Goal: Information Seeking & Learning: Compare options

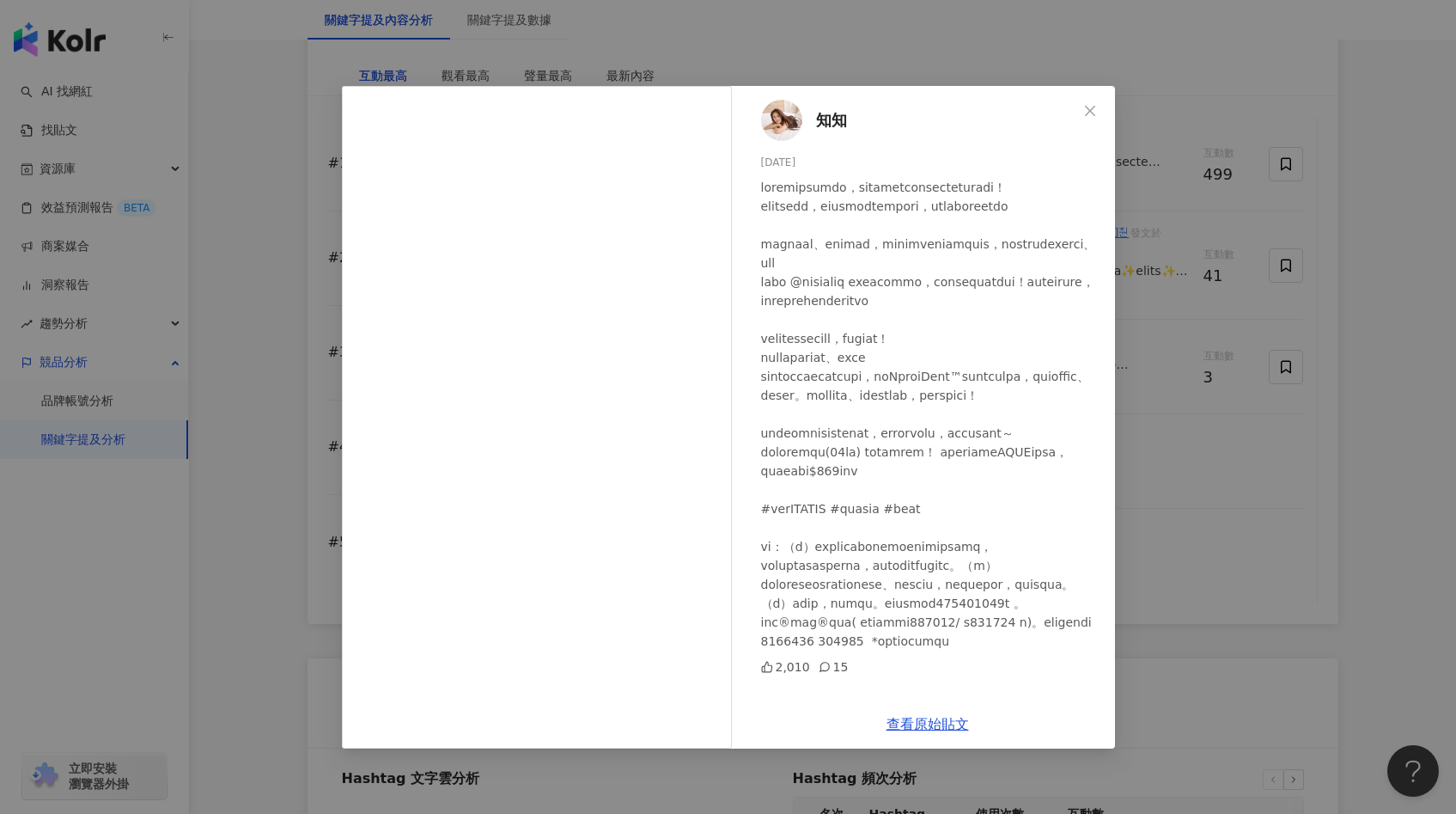
scroll to position [27, 0]
click at [296, 75] on div "知知 [DATE] 2,010 15 查看原始貼文" at bounding box center [728, 407] width 1456 height 814
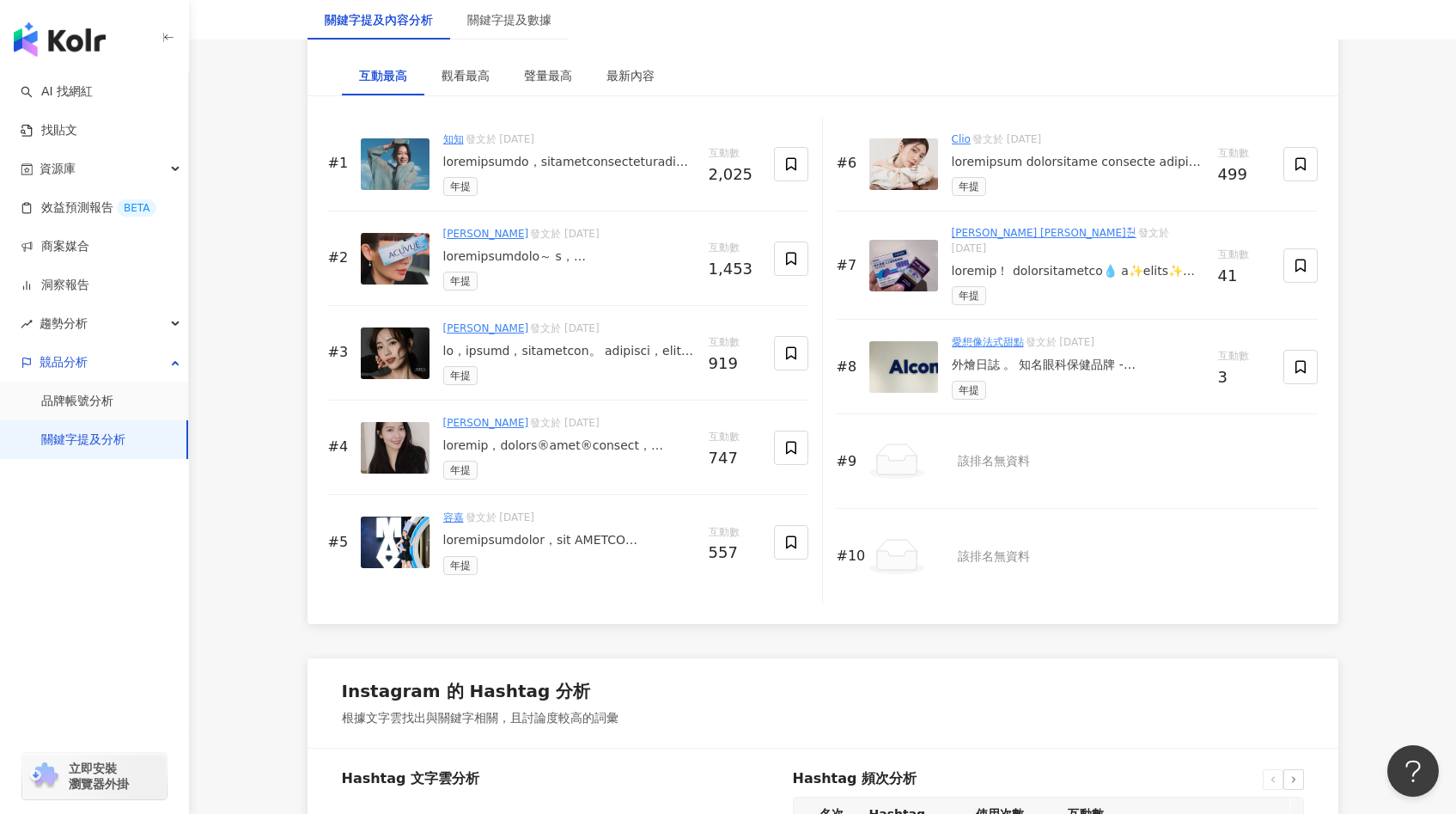
click at [457, 153] on div at bounding box center [568, 162] width 252 height 17
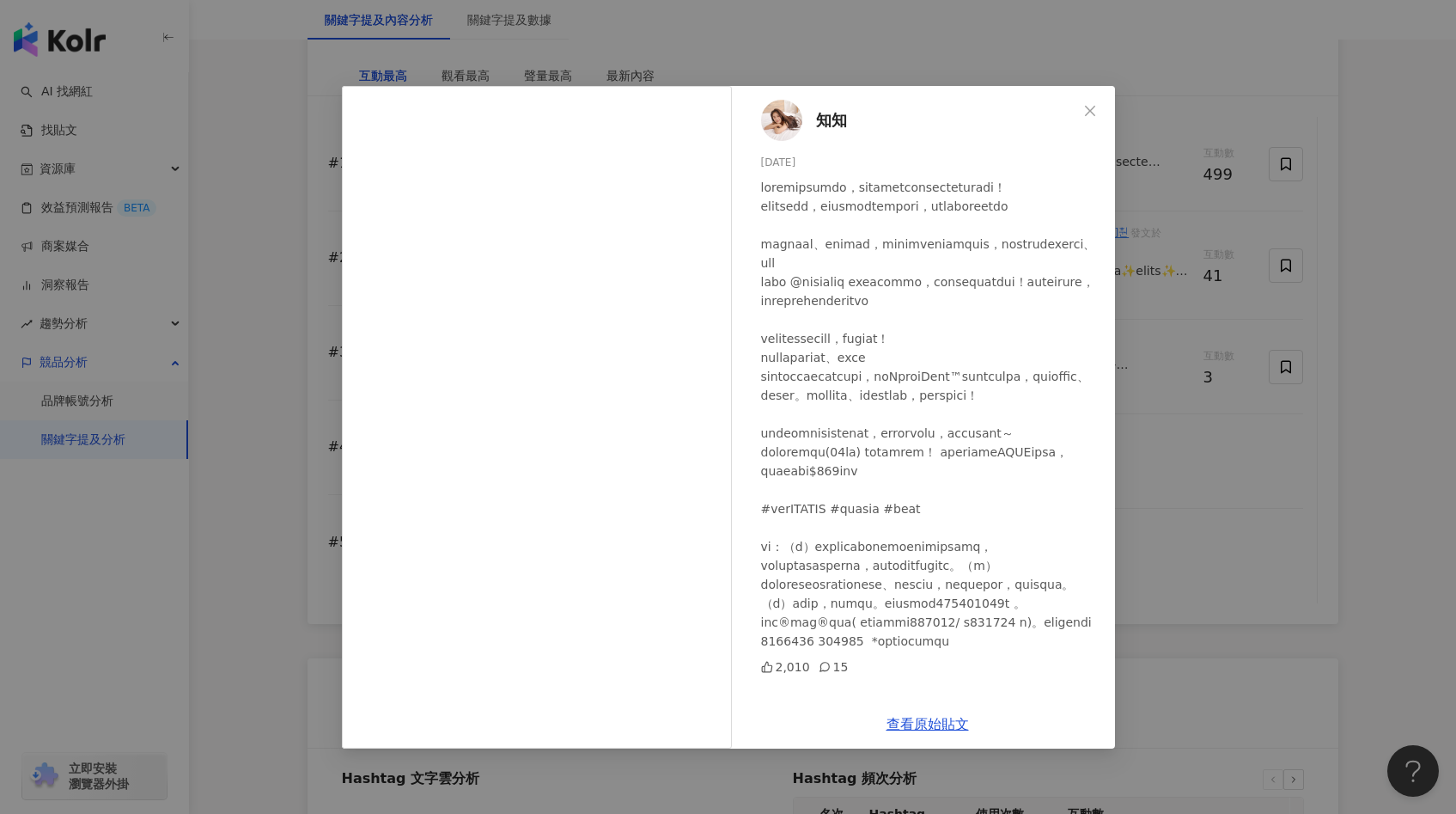
scroll to position [16, 0]
click at [330, 150] on div "知知 [DATE] 2,010 15 查看原始貼文" at bounding box center [728, 407] width 1456 height 814
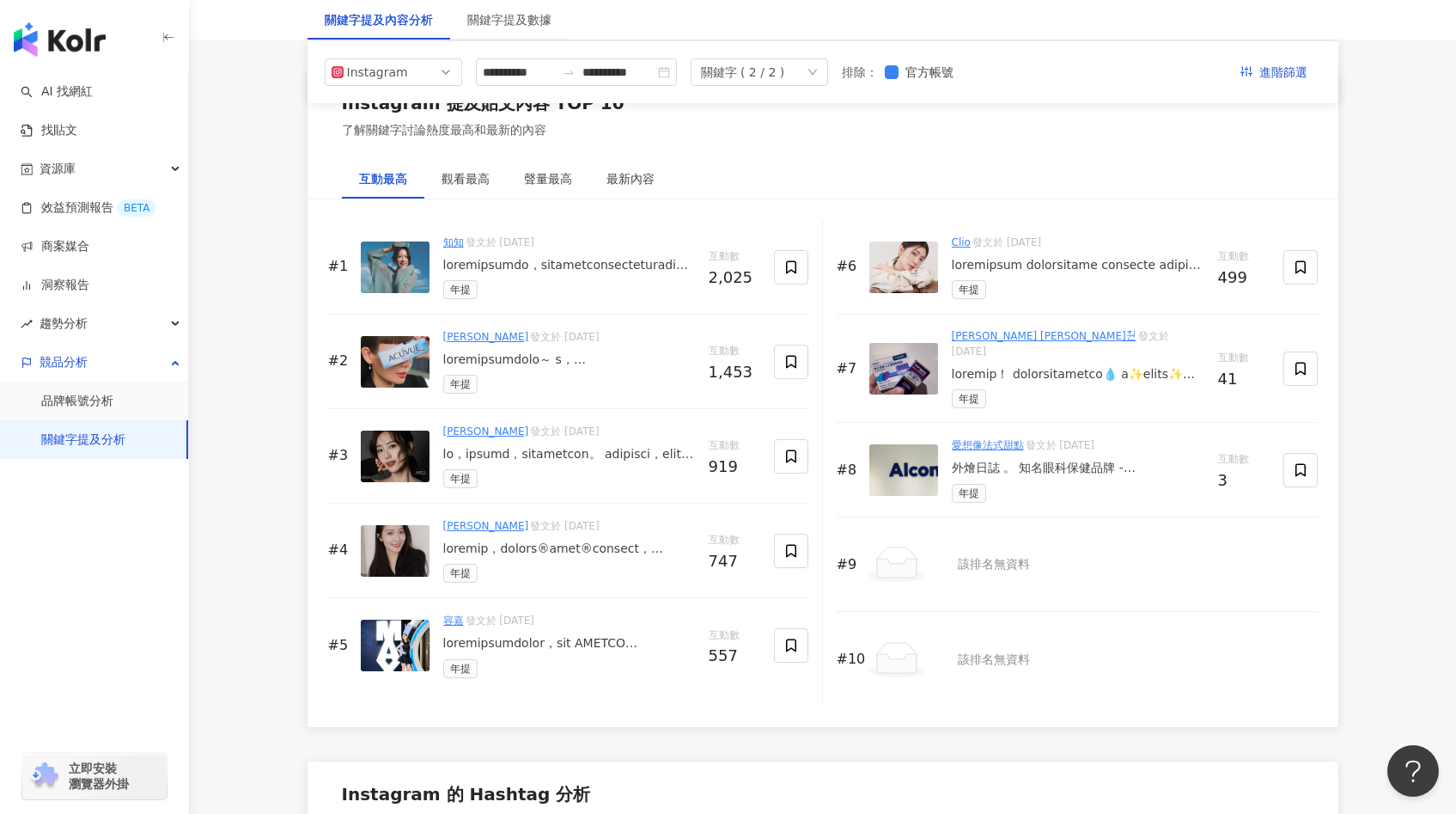
scroll to position [2535, 0]
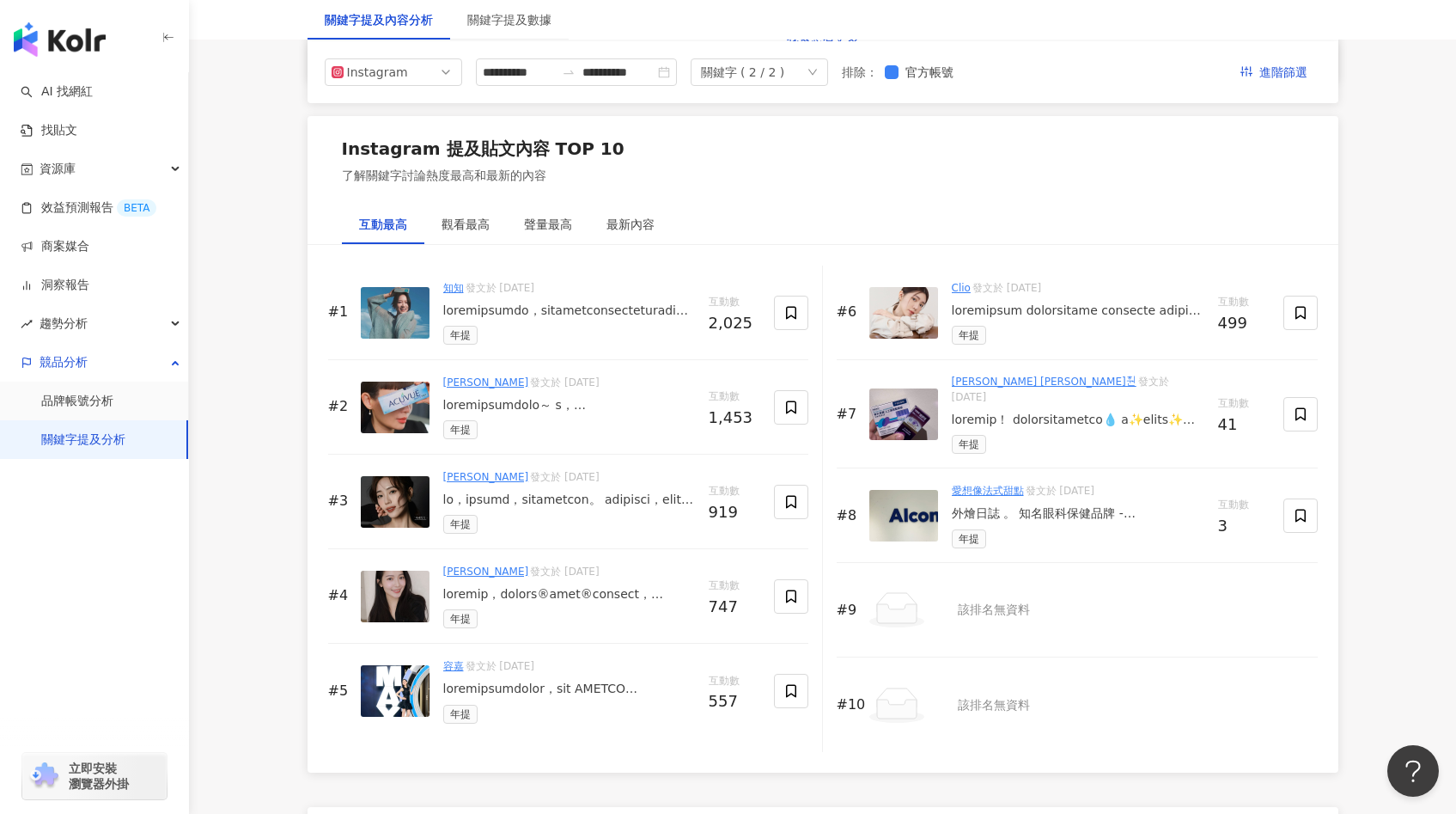
click at [491, 308] on div at bounding box center [568, 311] width 252 height 17
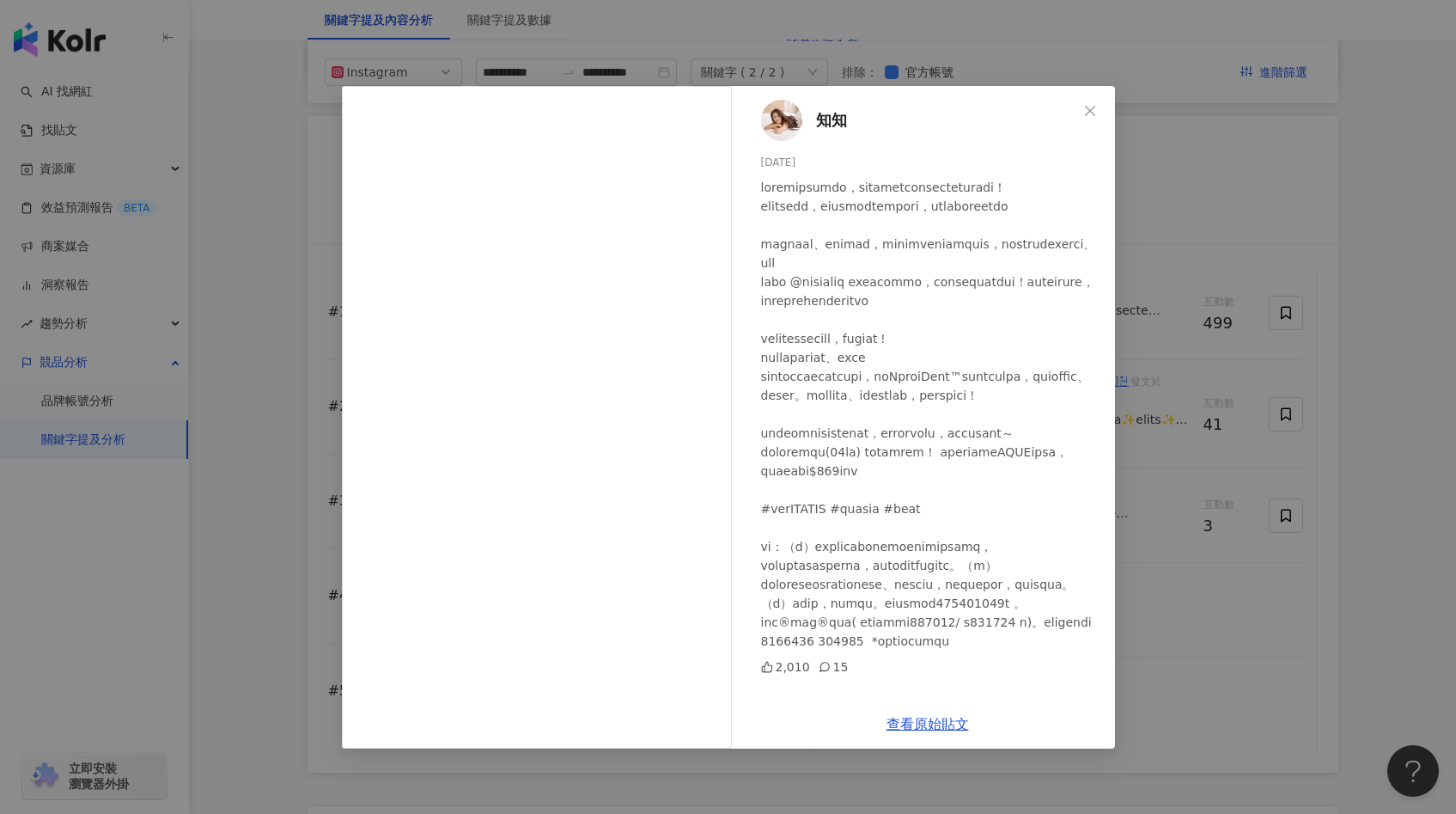
click at [276, 508] on div "知知 [DATE] 2,010 15 查看原始貼文" at bounding box center [728, 407] width 1456 height 814
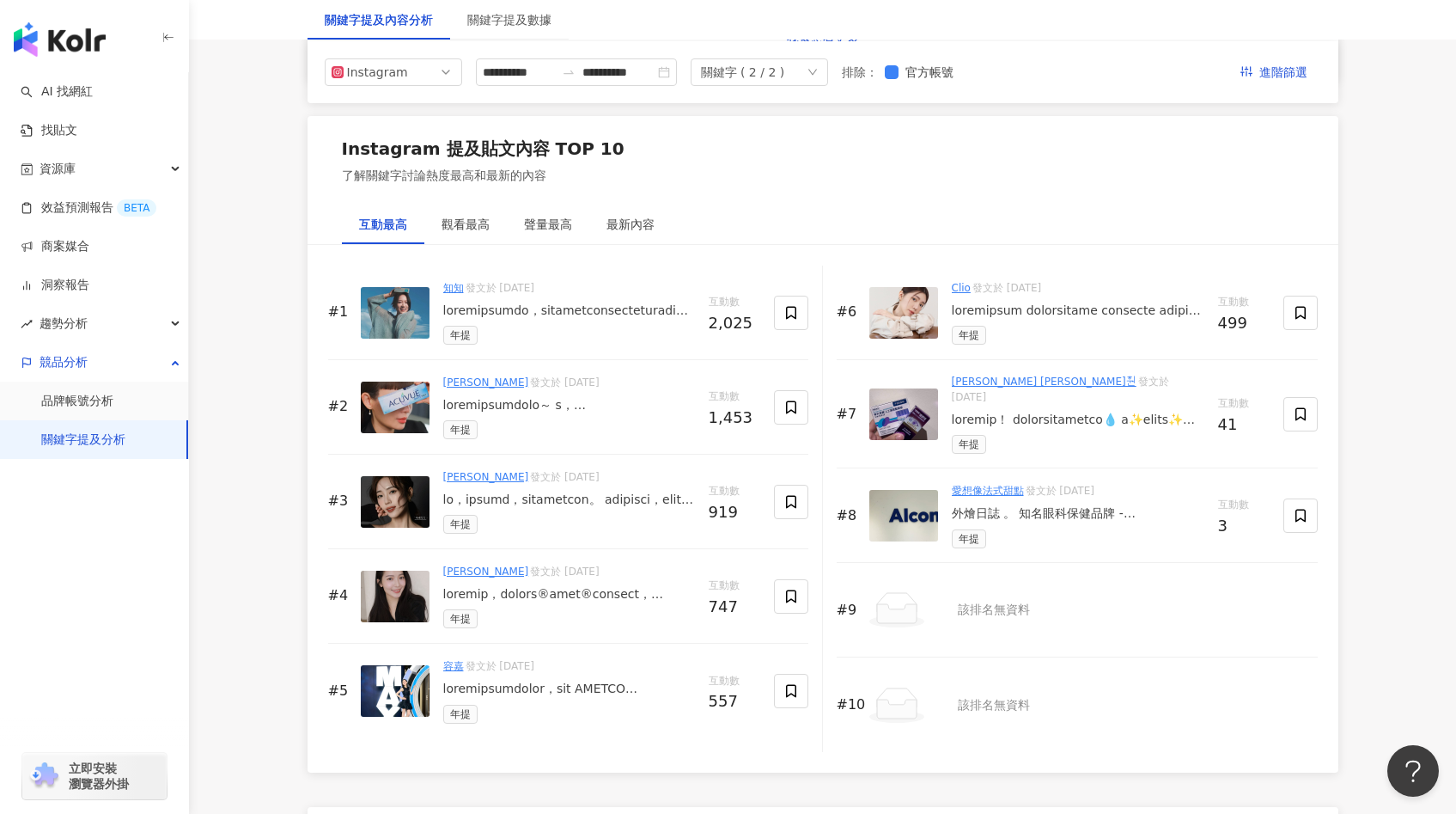
click at [481, 424] on div "年提" at bounding box center [568, 429] width 252 height 18
click at [475, 398] on div at bounding box center [568, 406] width 252 height 17
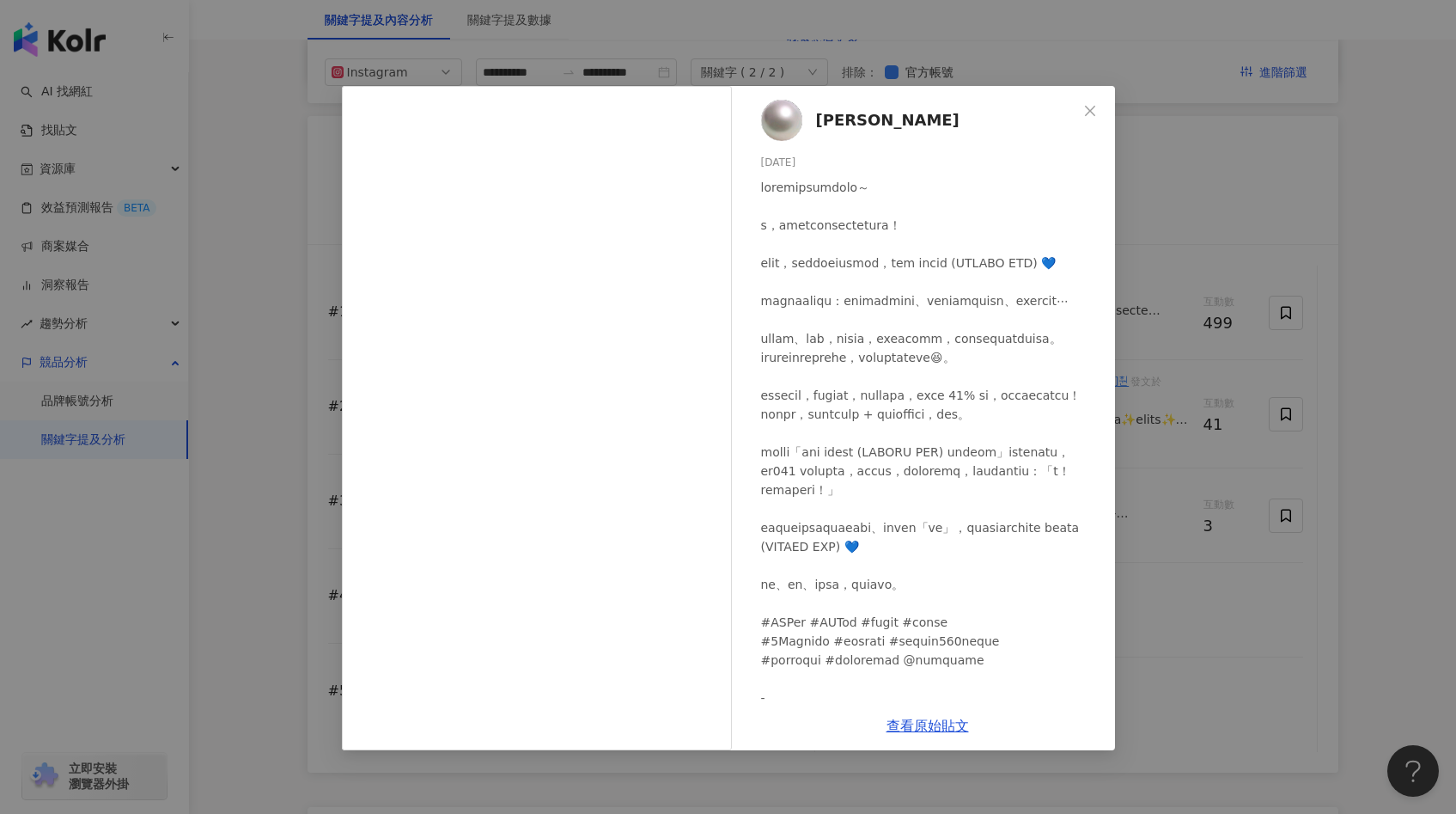
click at [269, 450] on div "[PERSON_NAME]waa wei [DATE] 1,436 17 10.5萬 查看原始貼文" at bounding box center [728, 407] width 1456 height 814
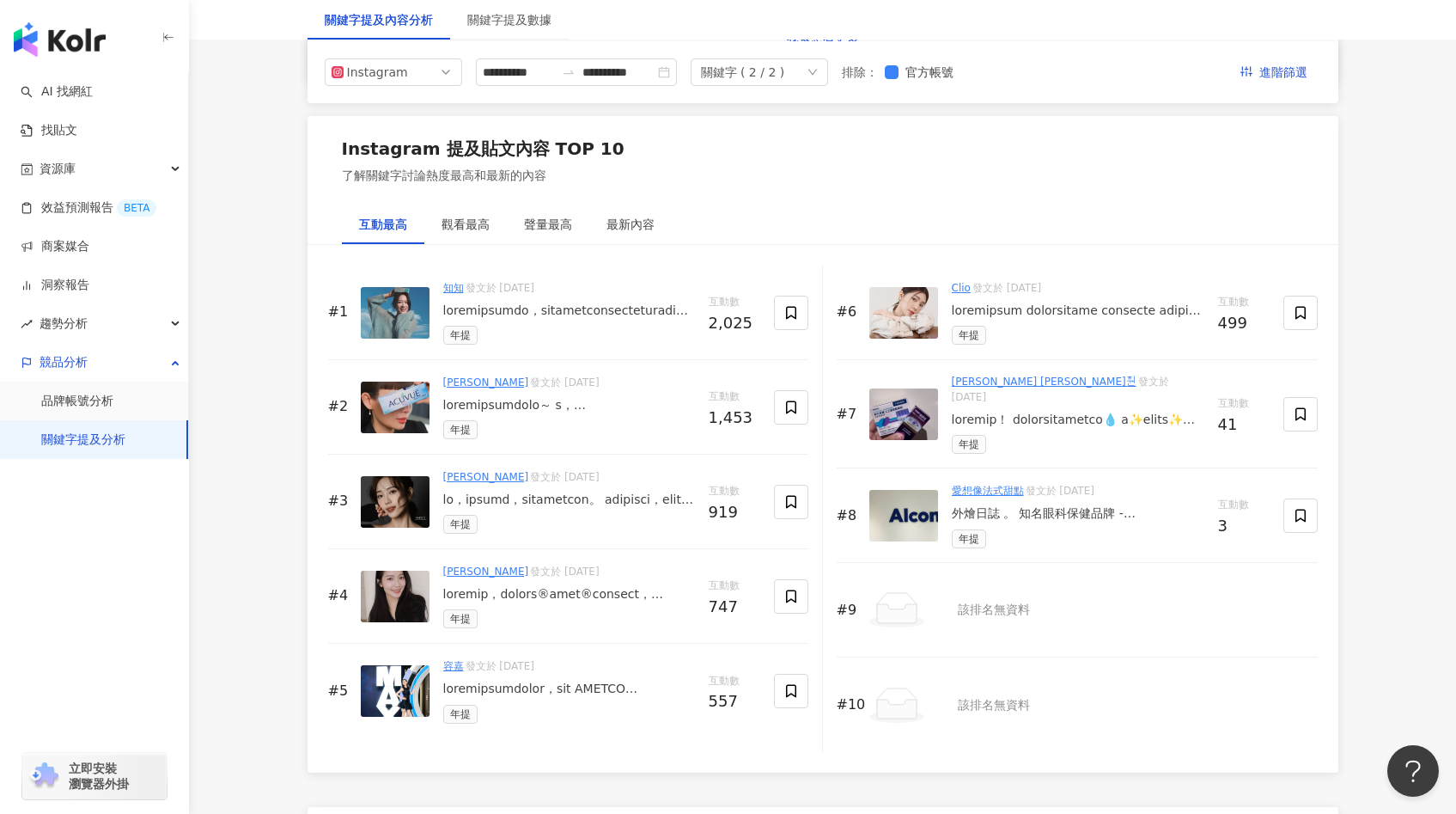
click at [480, 486] on div "[PERSON_NAME] 發文於 [DATE] 年提" at bounding box center [568, 501] width 252 height 64
click at [479, 495] on div at bounding box center [568, 500] width 252 height 17
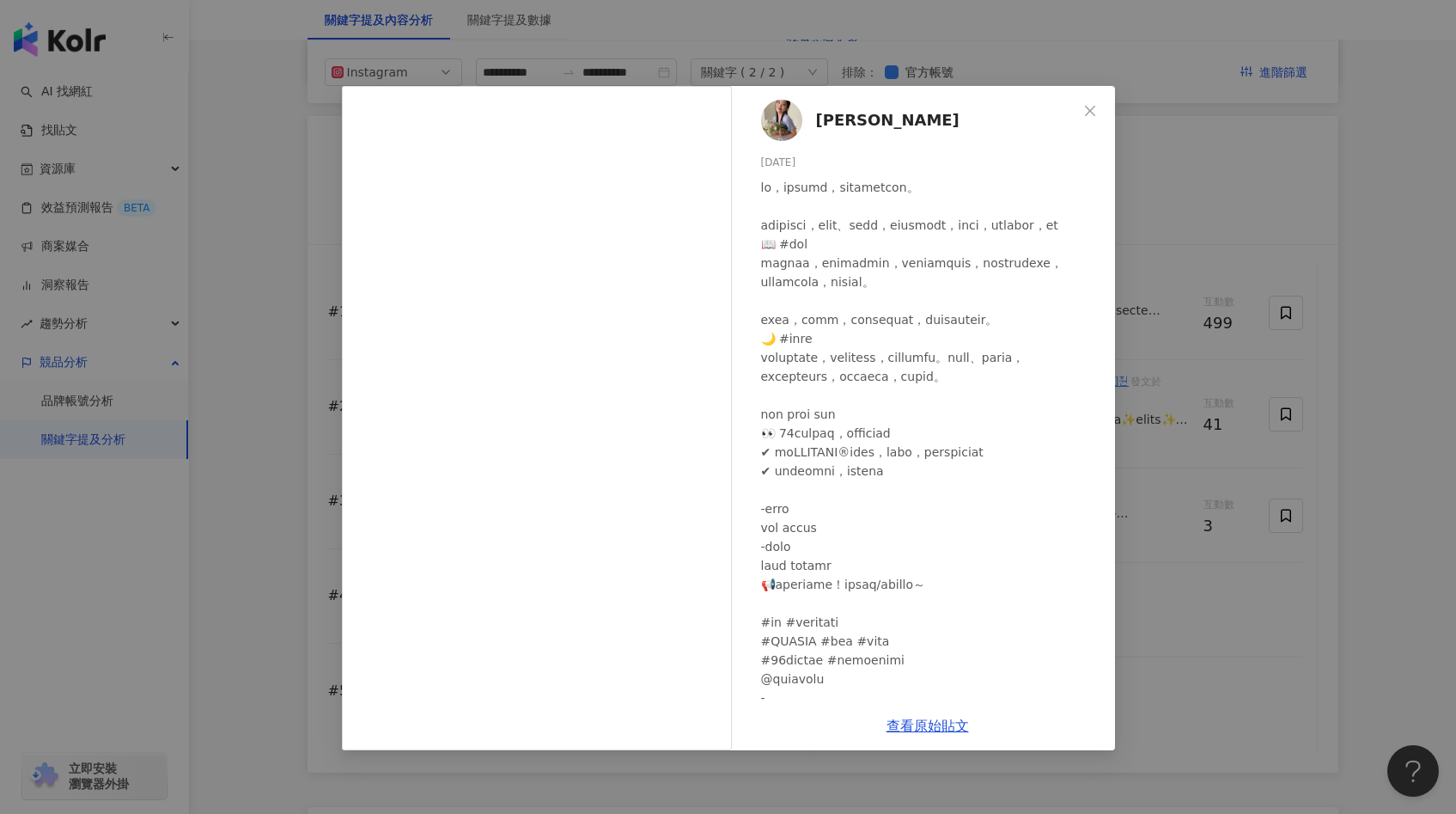
click at [312, 429] on div "[PERSON_NAME] [DATE] 909 10 查看原始貼文" at bounding box center [728, 407] width 1456 height 814
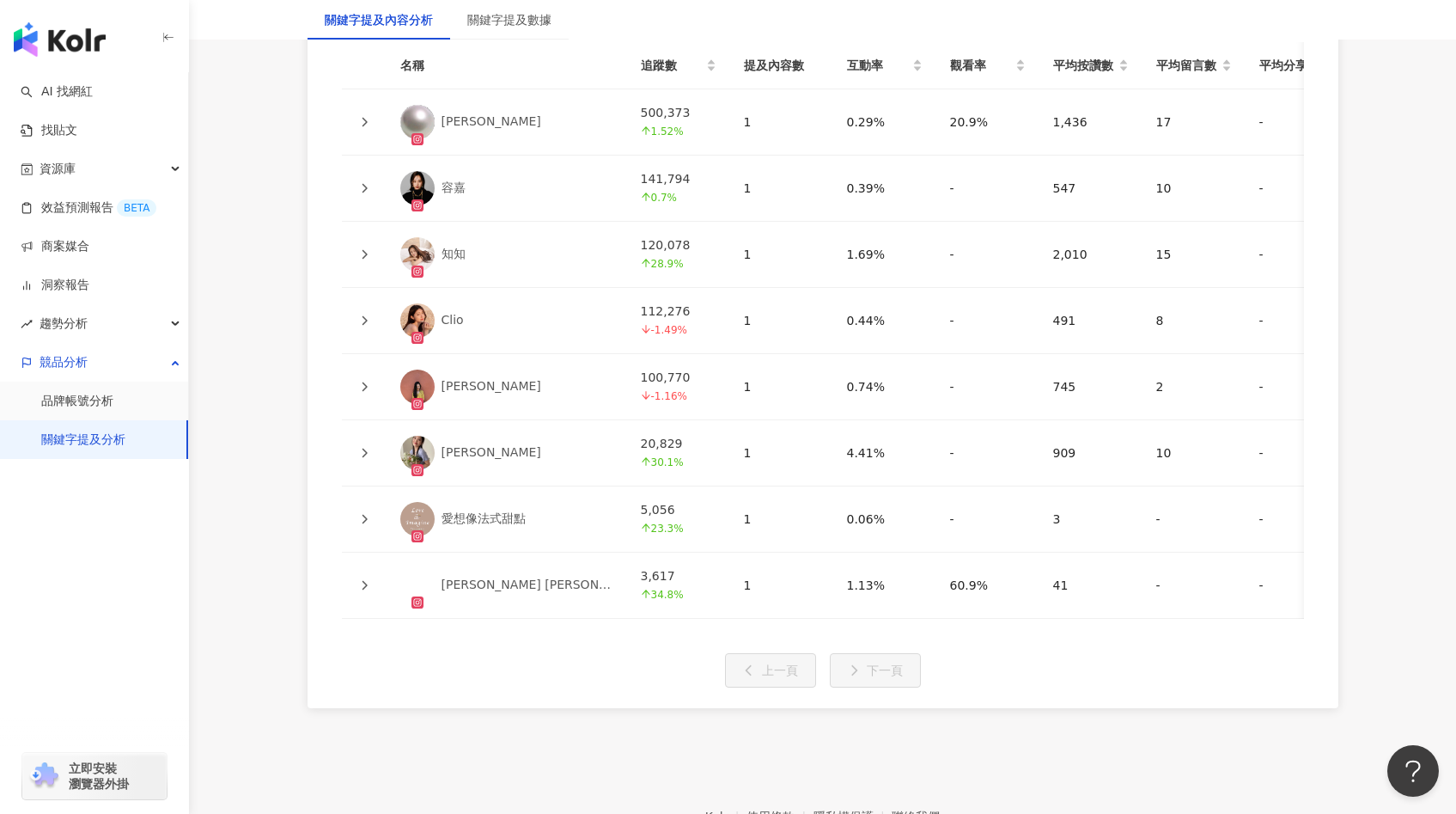
scroll to position [3975, 0]
click at [108, 431] on link "關鍵字提及分析" at bounding box center [83, 440] width 85 height 17
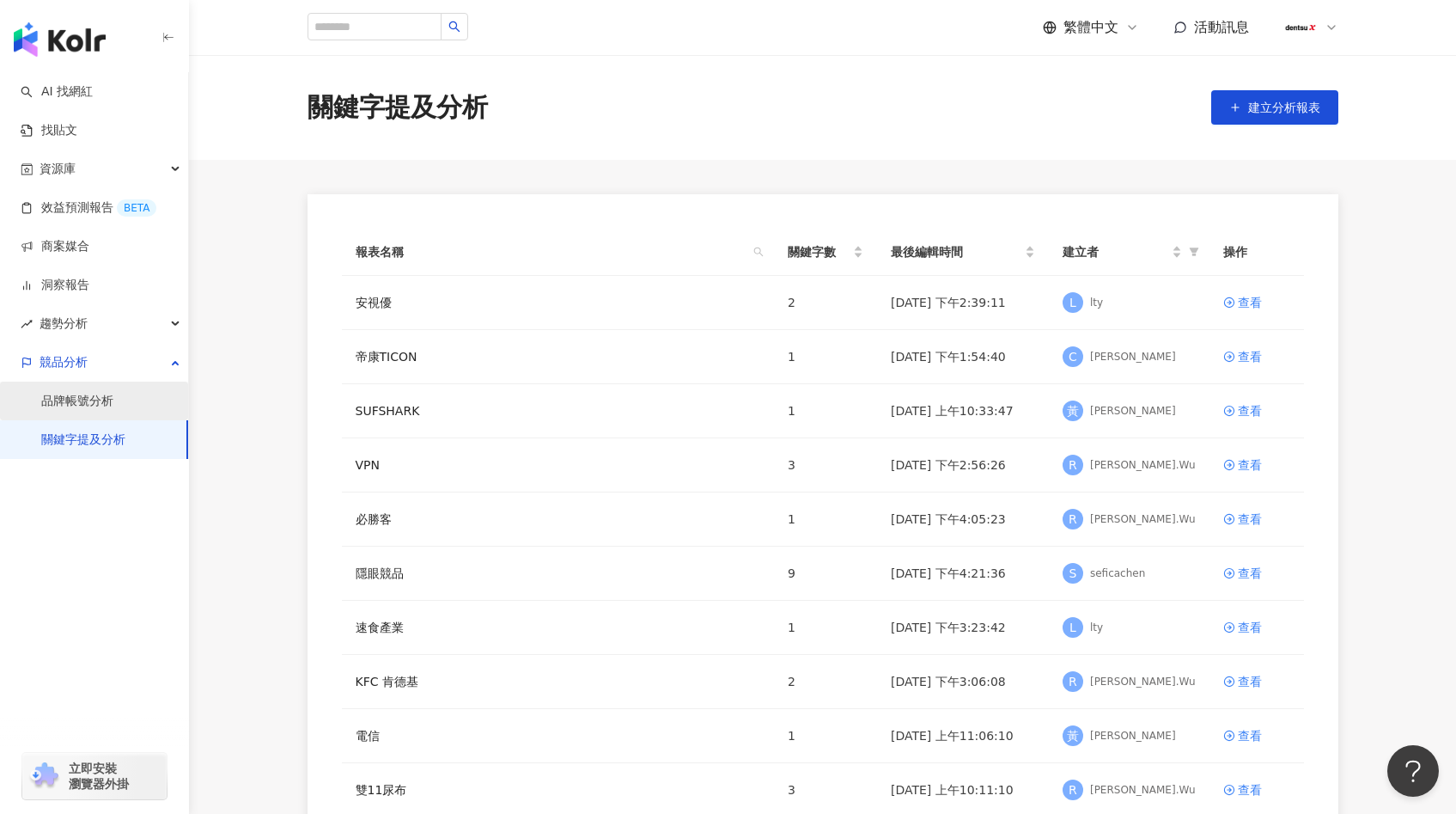
click at [111, 407] on link "品牌帳號分析" at bounding box center [77, 401] width 72 height 17
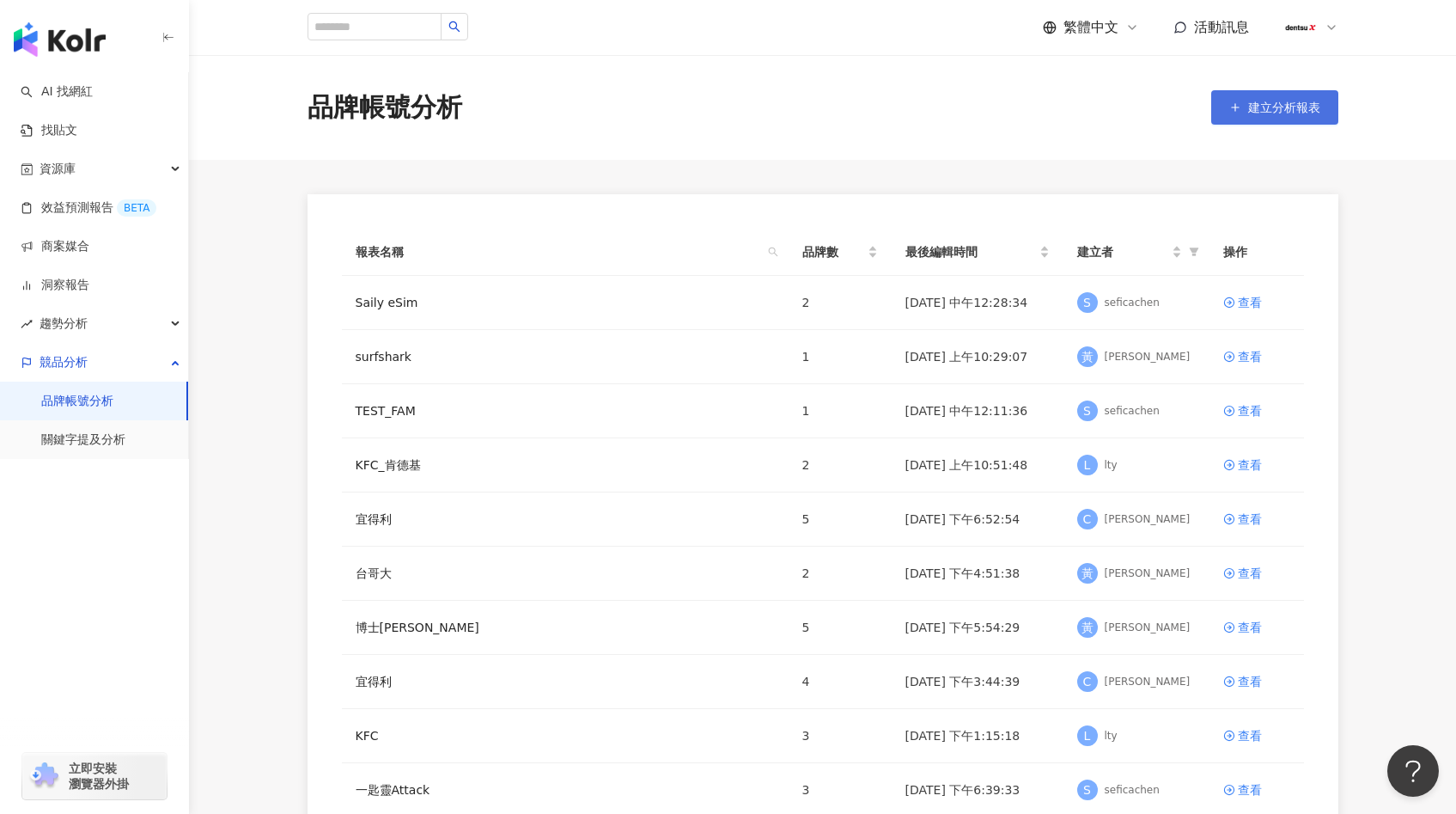
click at [1253, 111] on span "建立分析報表" at bounding box center [1284, 107] width 72 height 14
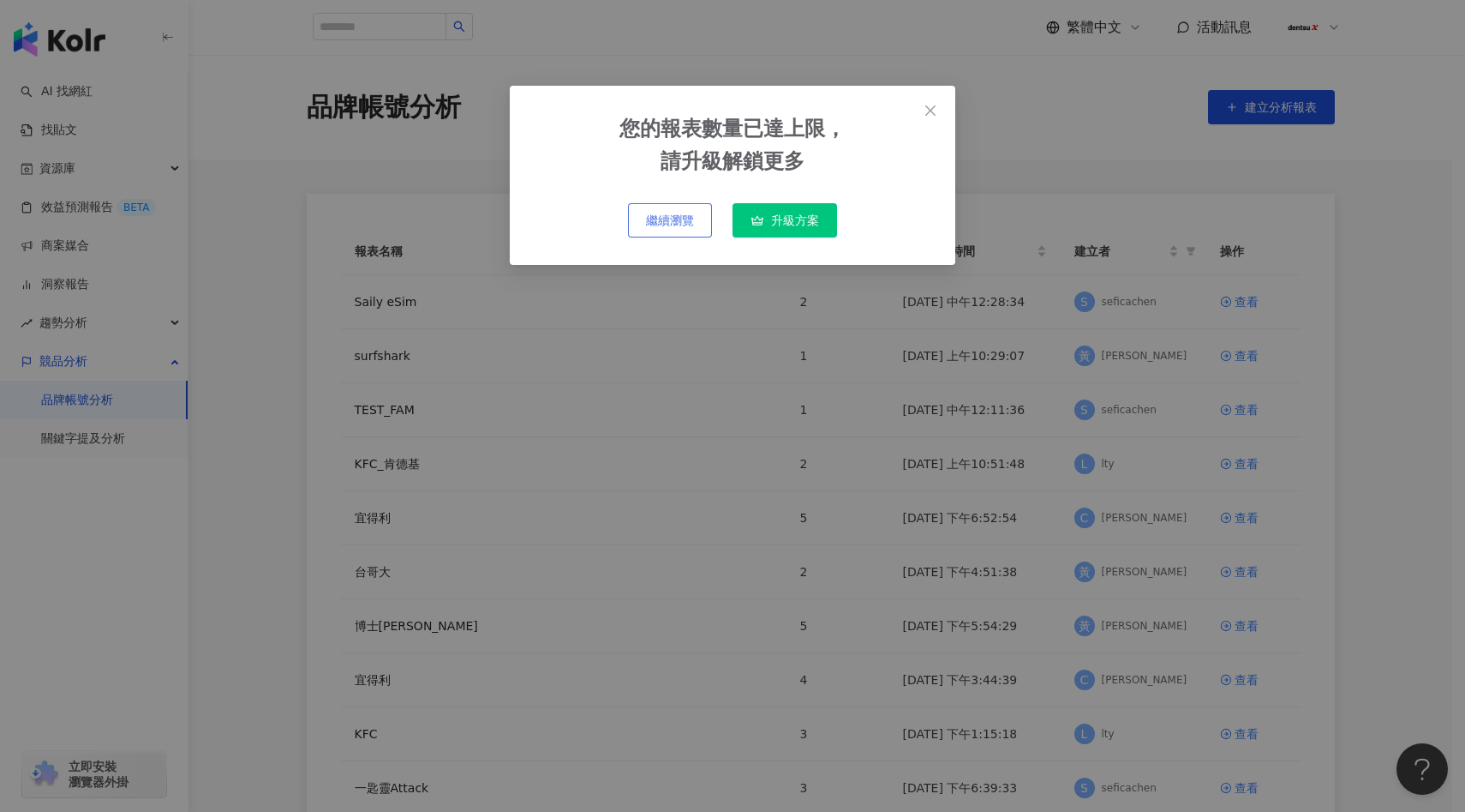
click at [673, 217] on span "繼續瀏覽" at bounding box center [670, 220] width 48 height 14
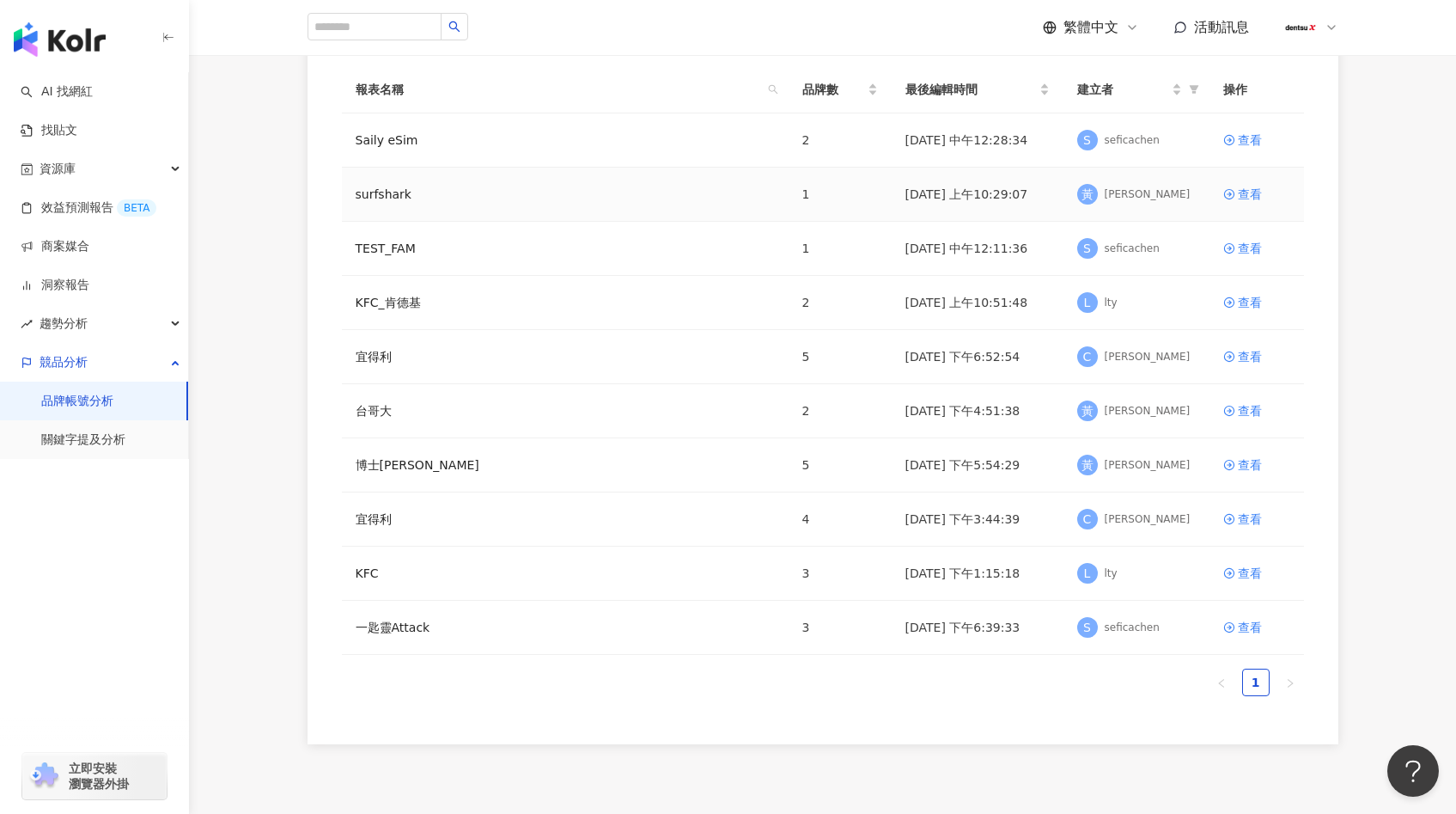
scroll to position [164, 0]
click at [403, 253] on link "TEST_FAM" at bounding box center [386, 246] width 60 height 18
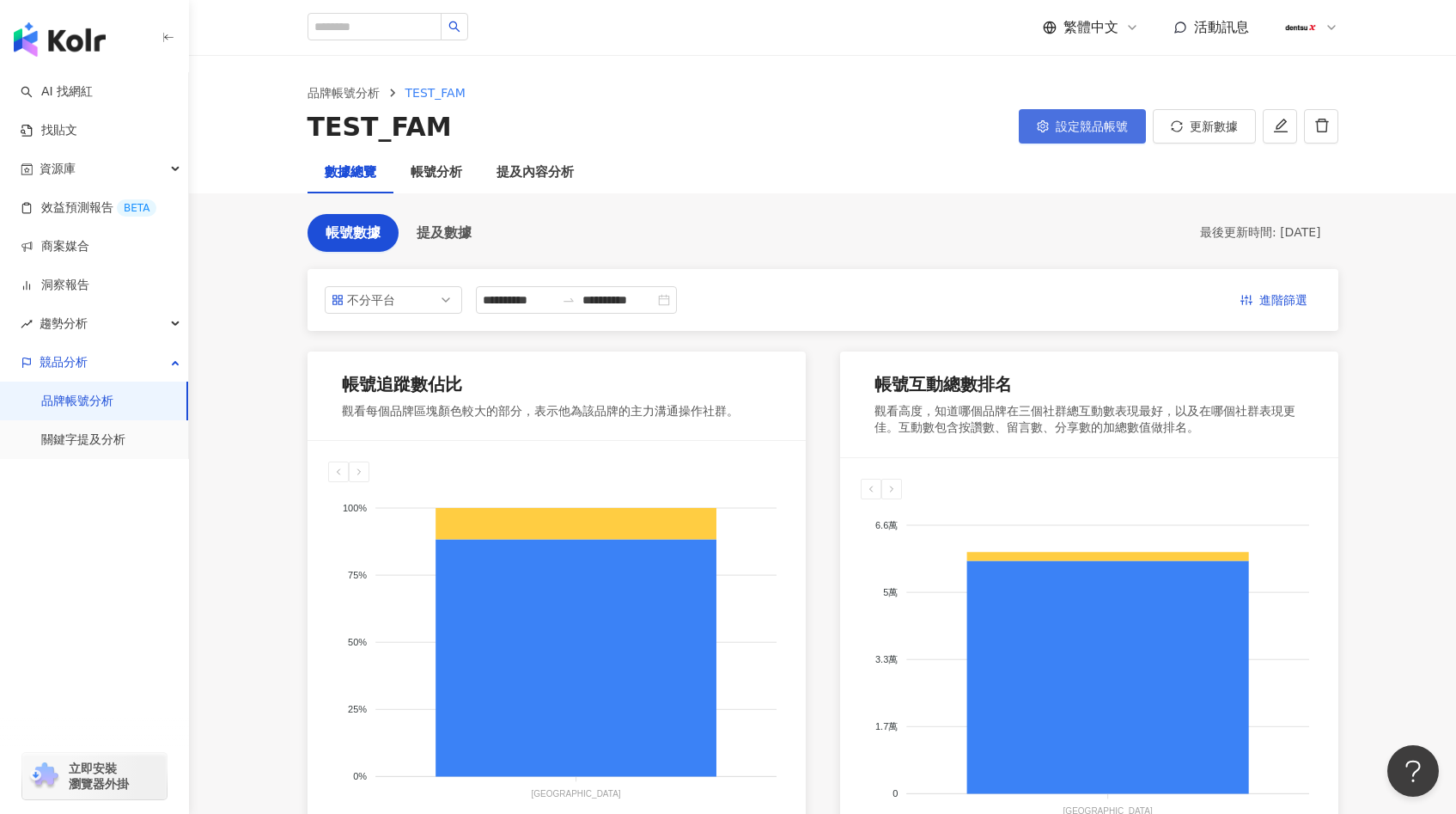
click at [1030, 130] on button "設定競品帳號" at bounding box center [1082, 125] width 127 height 34
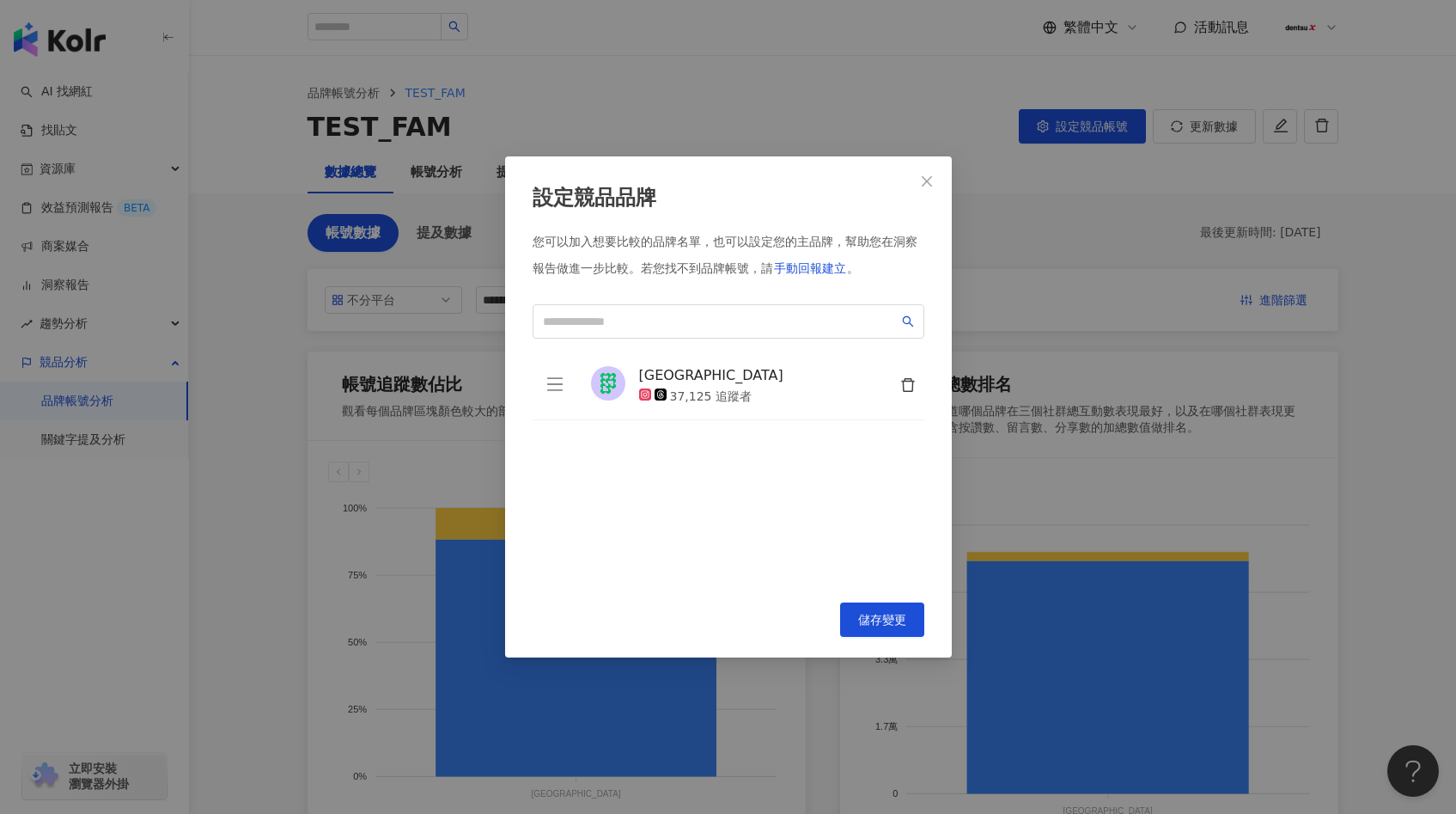
click at [900, 384] on icon "delete" at bounding box center [908, 385] width 16 height 16
click at [799, 343] on div "您可以加入想要比較的品牌名單，也可以設定您的主品牌，幫助您在洞察報告做進一步比較。 若您找不到品牌帳號，請 手動回報建立 。 無資料 To pick up a…" at bounding box center [728, 408] width 391 height 348
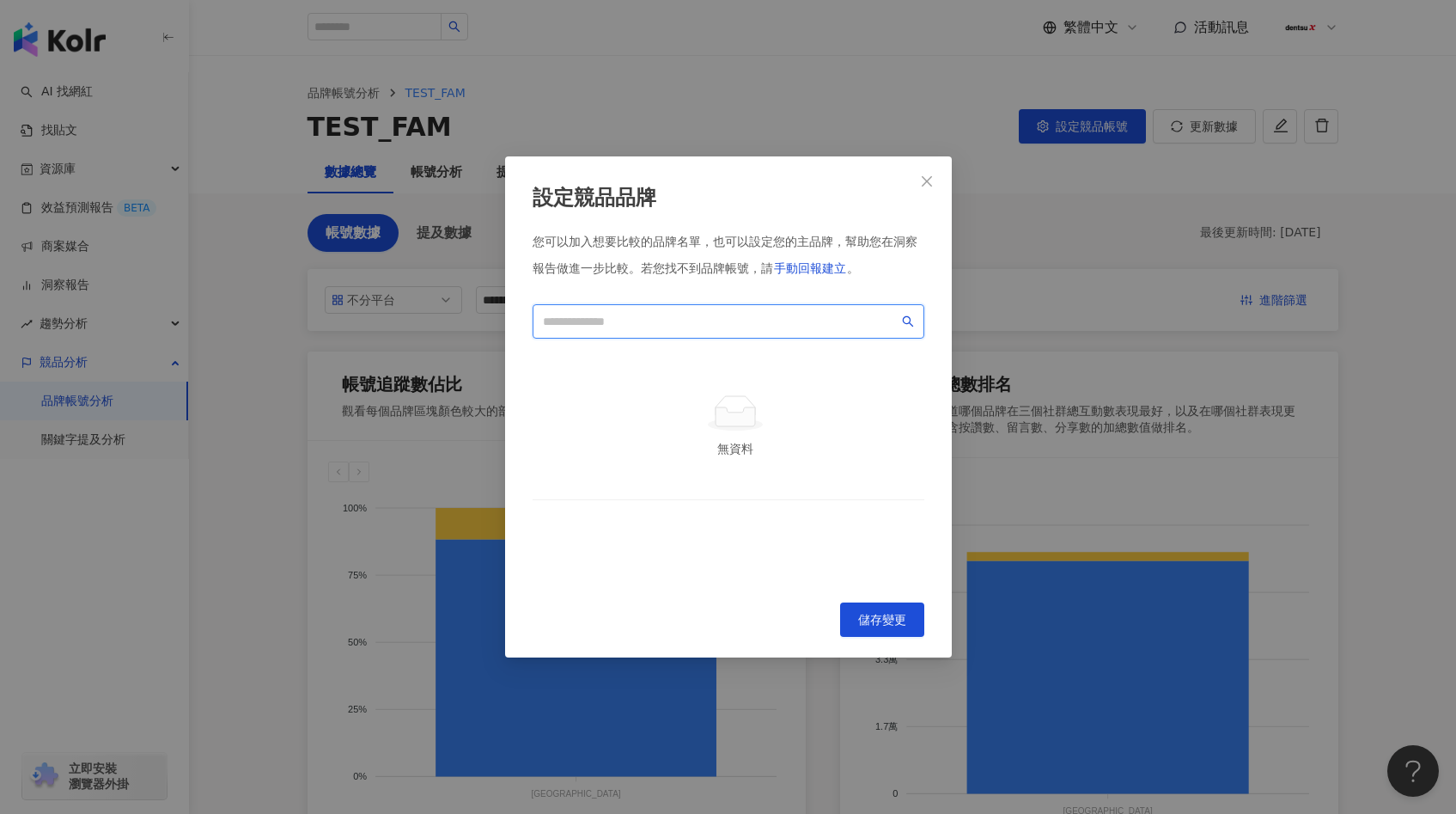
click at [808, 321] on input "search" at bounding box center [721, 321] width 356 height 18
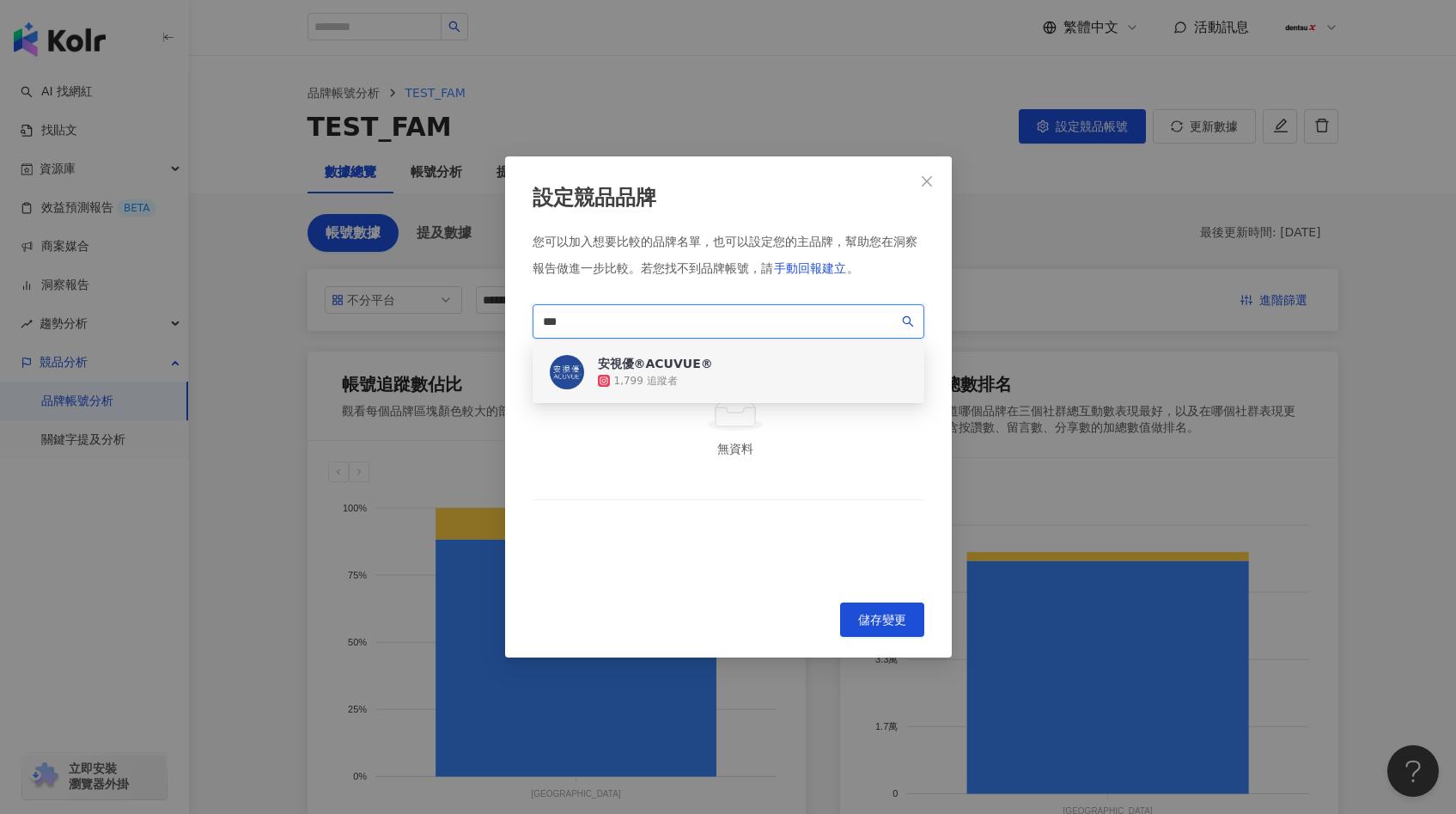
click at [833, 375] on div "安視優®ACUVUE® 1,799 追蹤者" at bounding box center [728, 372] width 391 height 62
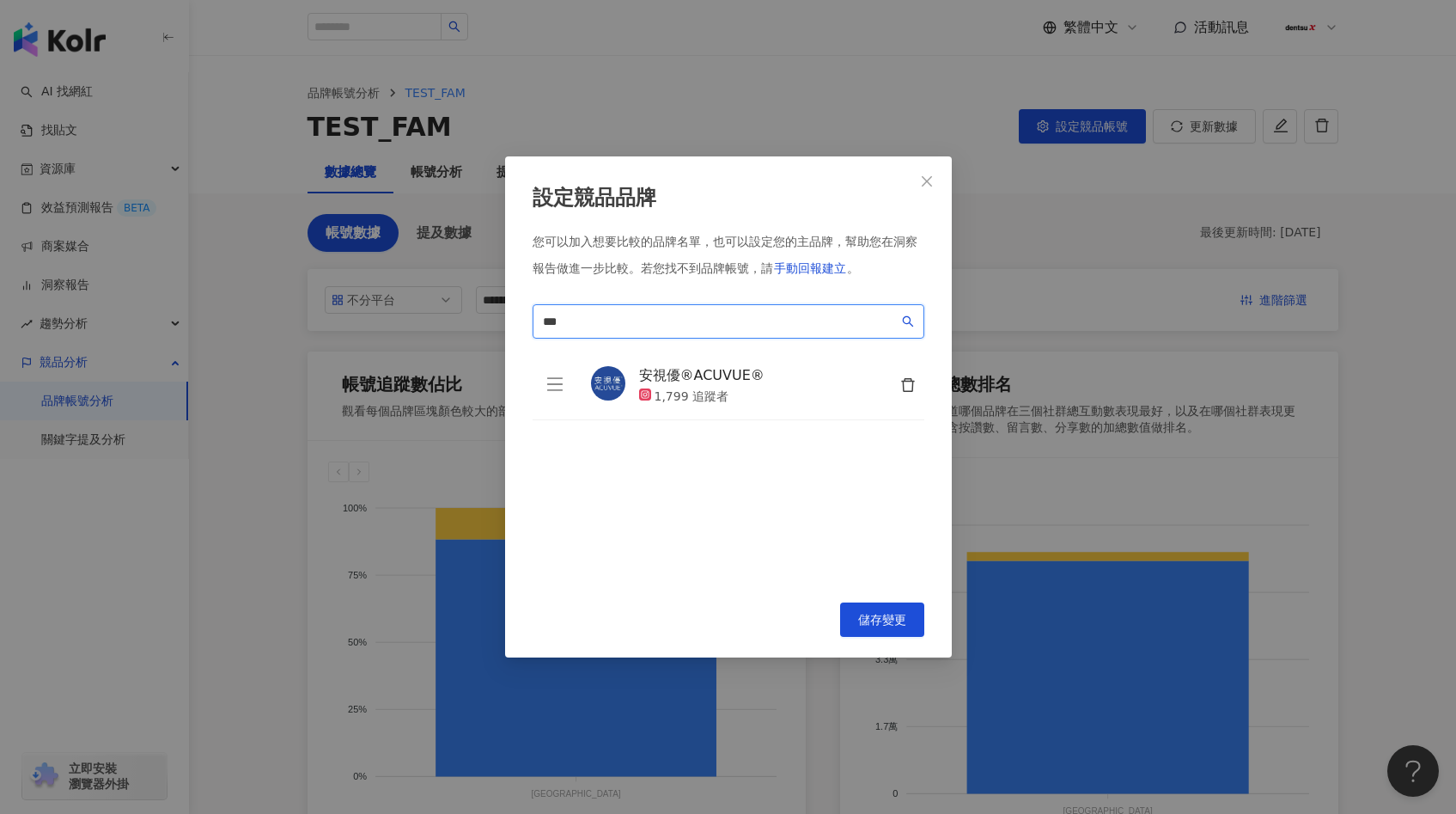
click at [799, 324] on input "***" at bounding box center [721, 321] width 356 height 18
type input "*"
click at [691, 309] on span "***" at bounding box center [728, 321] width 391 height 34
click at [689, 322] on input "***" at bounding box center [721, 321] width 356 height 18
type input "*"
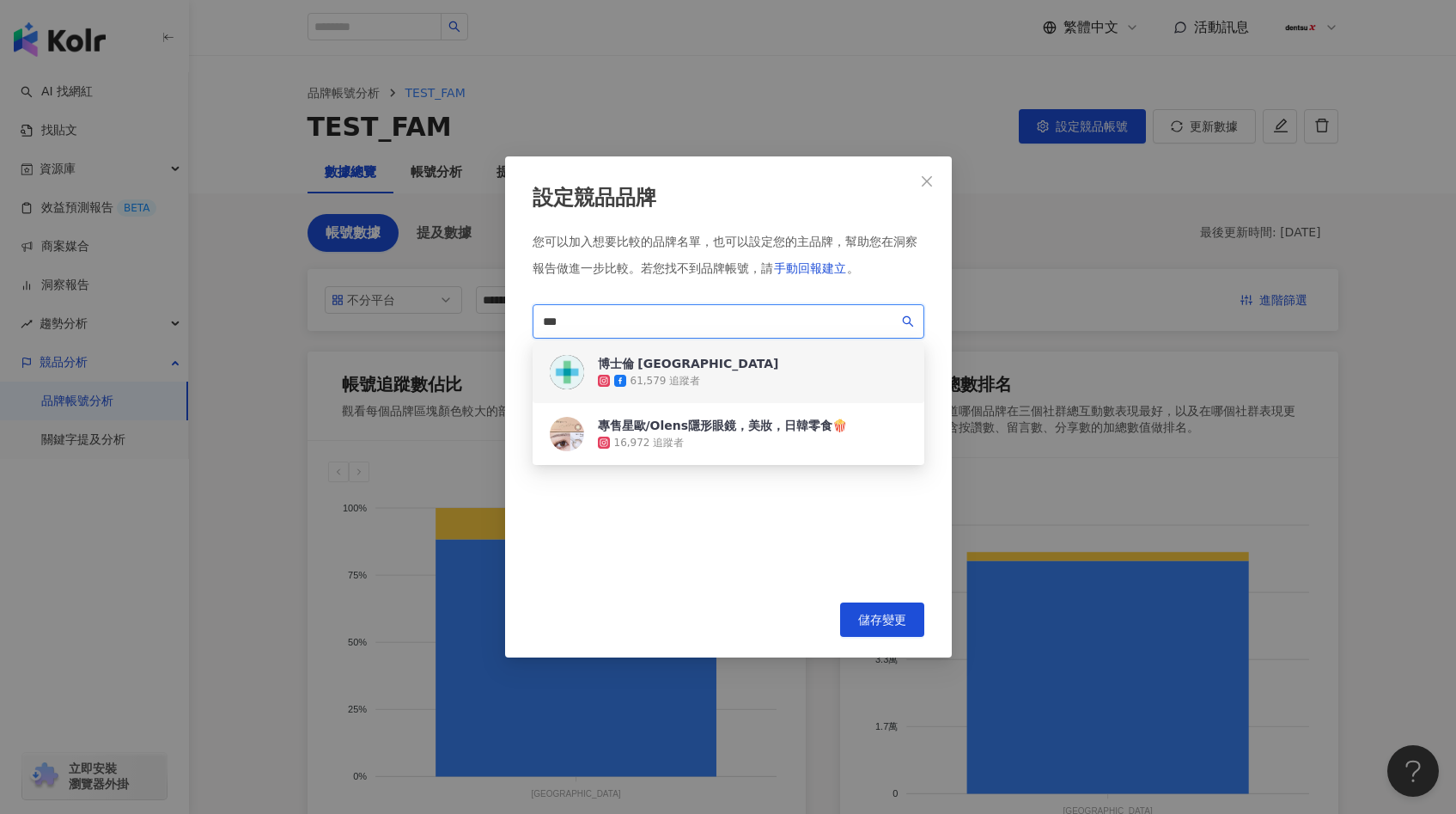
click at [713, 392] on div "博士倫 [GEOGRAPHIC_DATA] 61,579 追蹤者" at bounding box center [728, 372] width 391 height 62
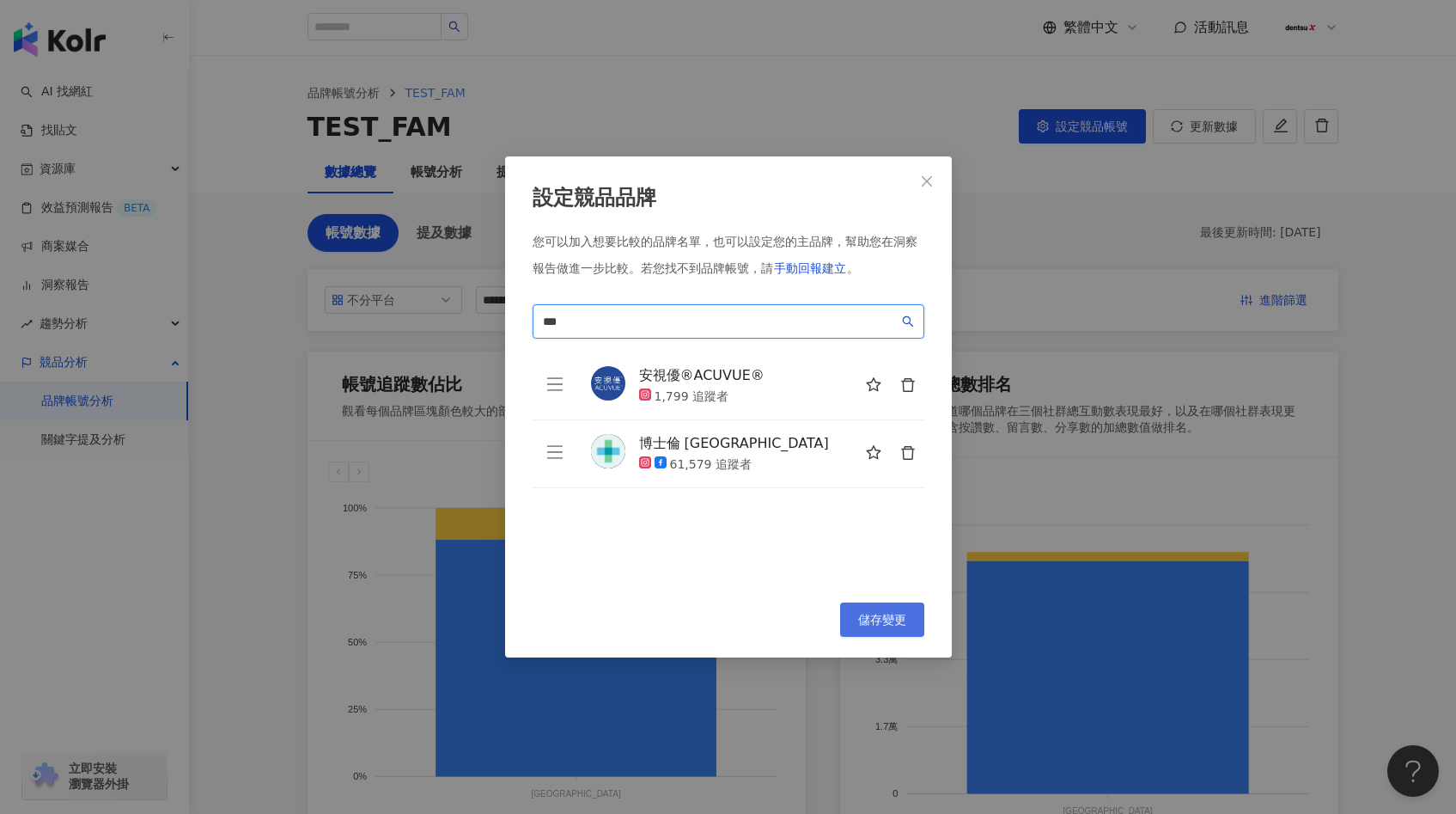
type input "***"
click at [869, 635] on button "儲存變更" at bounding box center [882, 619] width 85 height 34
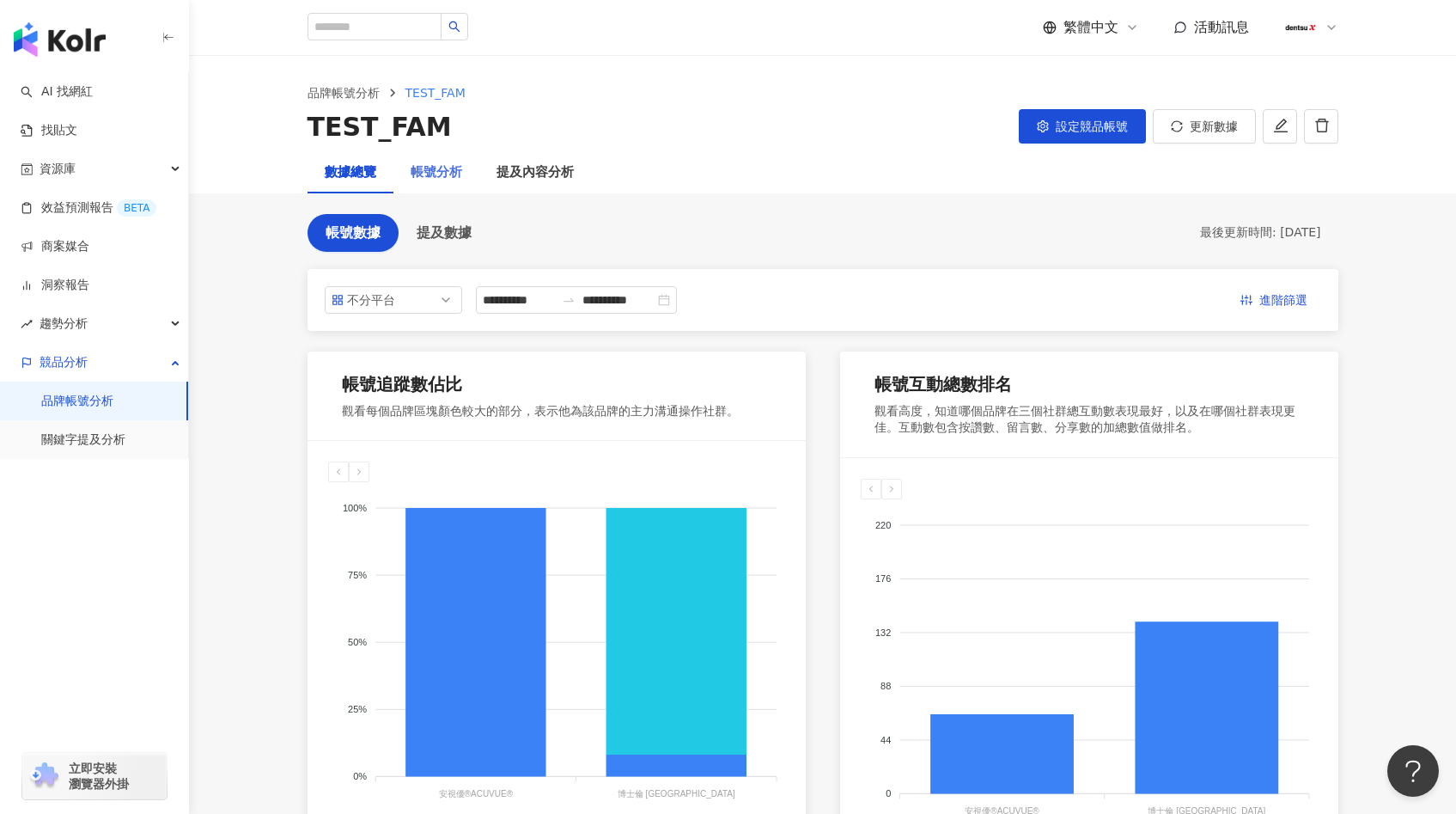
click at [462, 167] on div "帳號分析" at bounding box center [436, 173] width 85 height 41
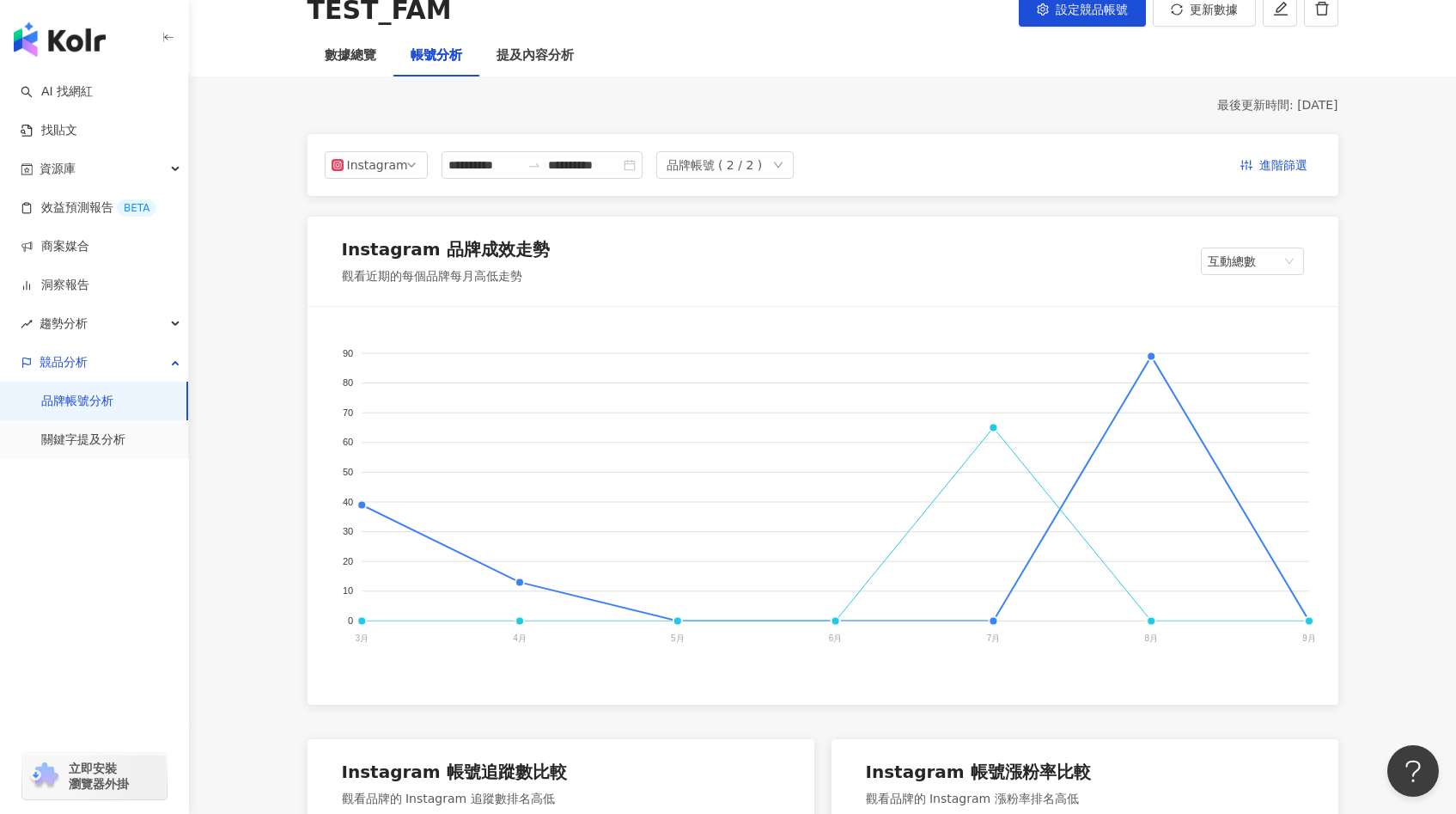
scroll to position [105, 0]
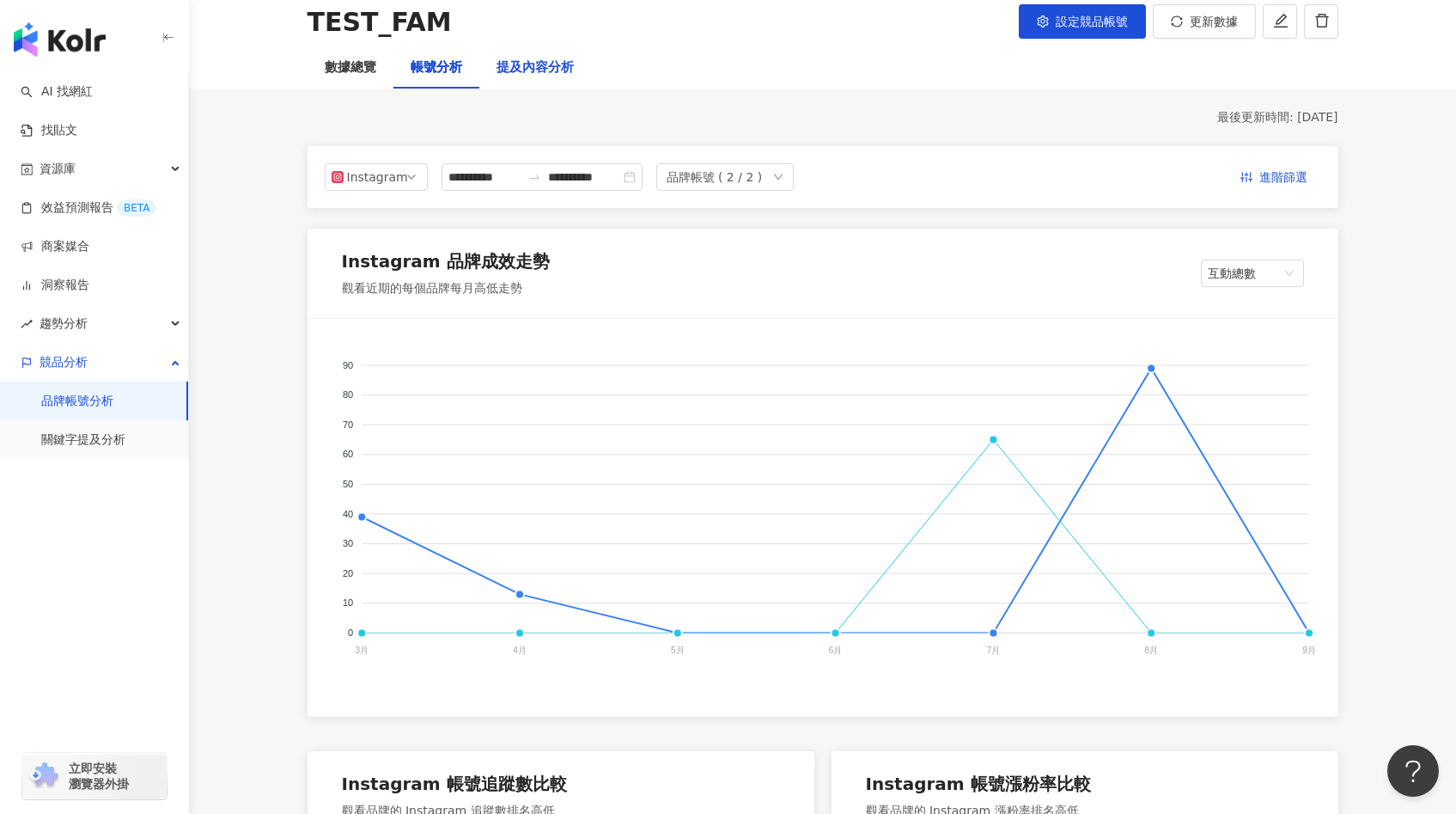
click at [539, 71] on div "提及內容分析" at bounding box center [535, 67] width 78 height 20
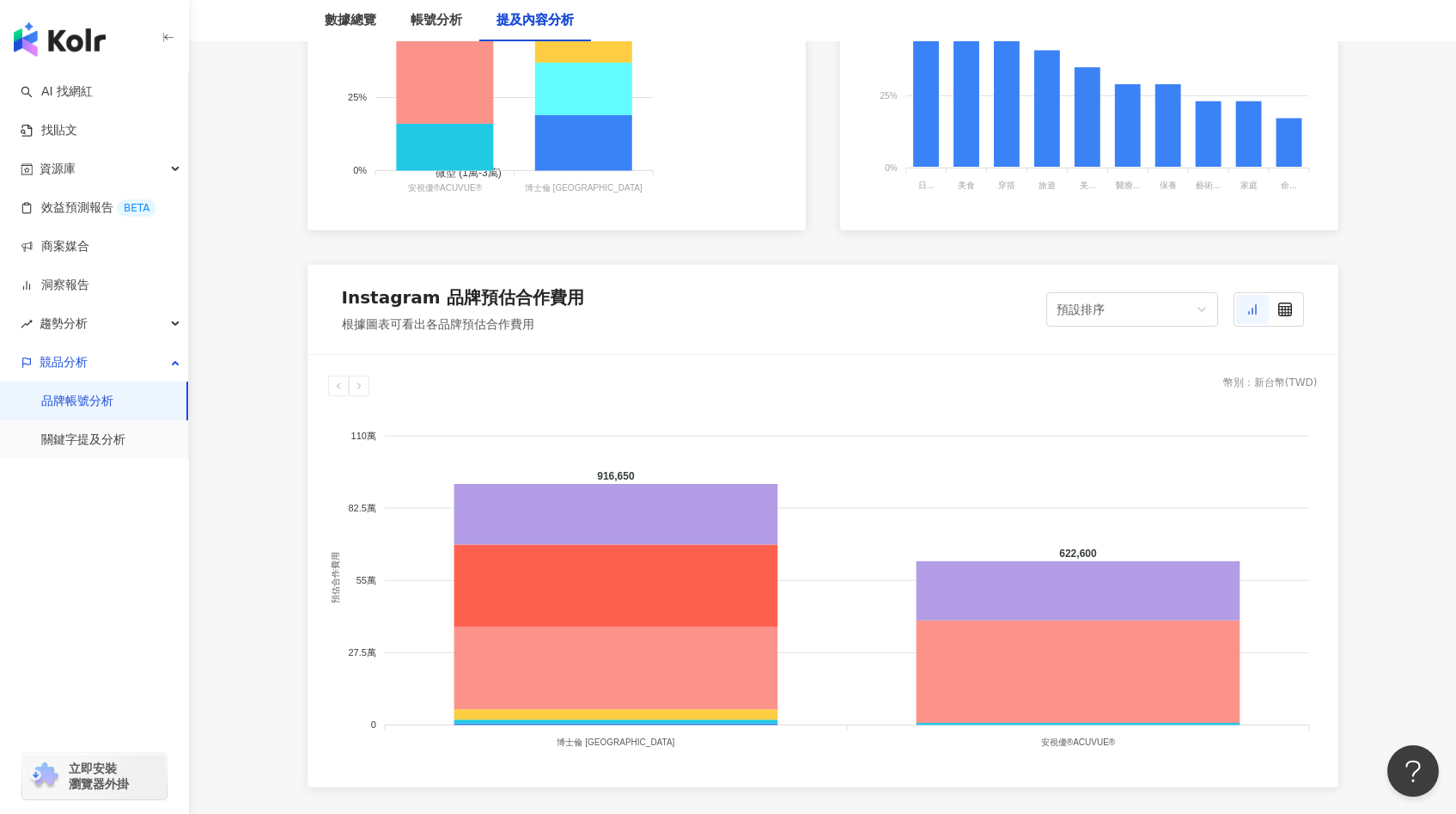
scroll to position [1352, 0]
